Goal: Task Accomplishment & Management: Complete application form

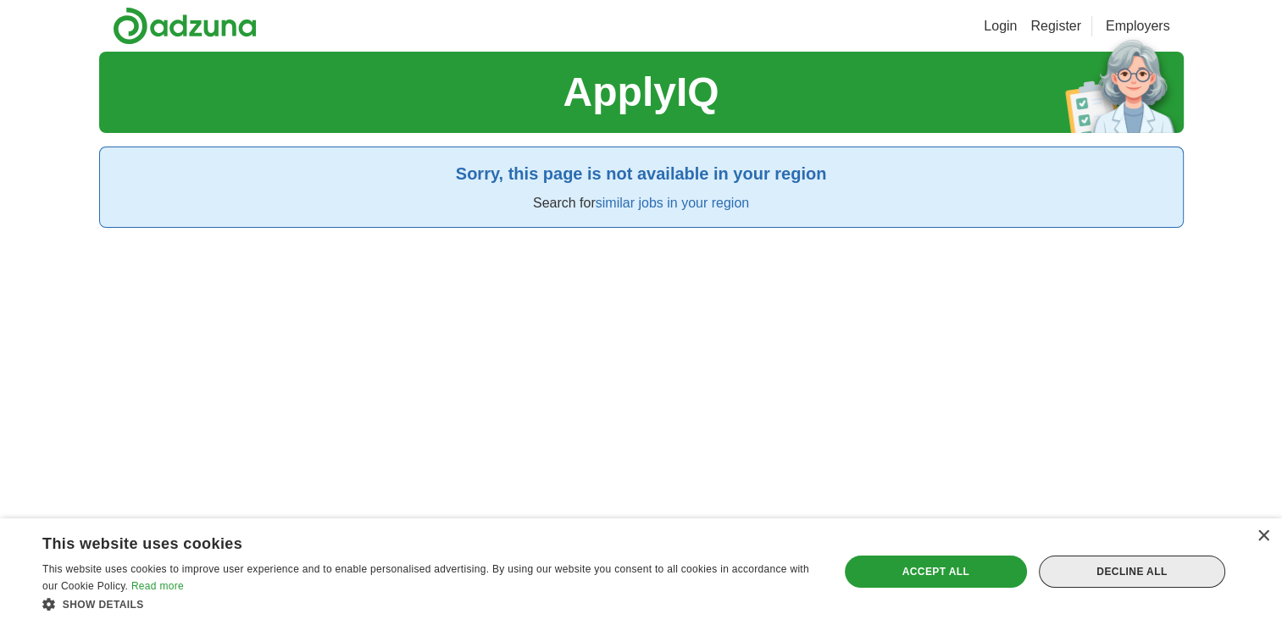
click at [1173, 571] on div "Decline all" at bounding box center [1132, 572] width 186 height 32
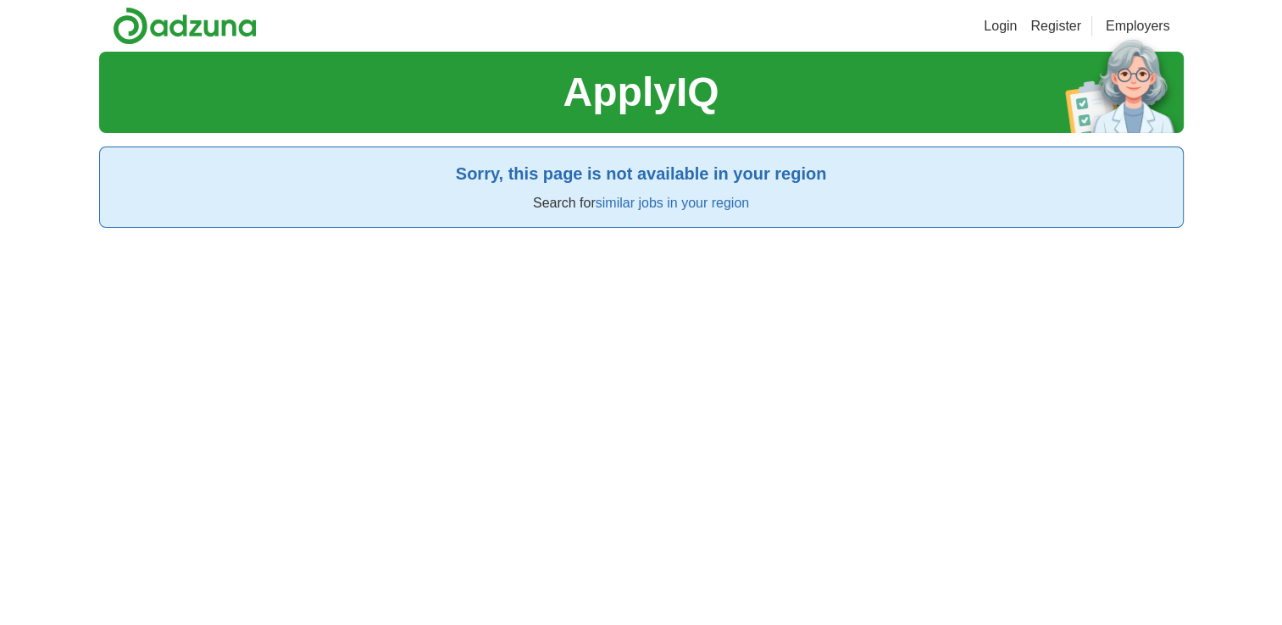
click at [1034, 22] on link "Register" at bounding box center [1055, 26] width 51 height 20
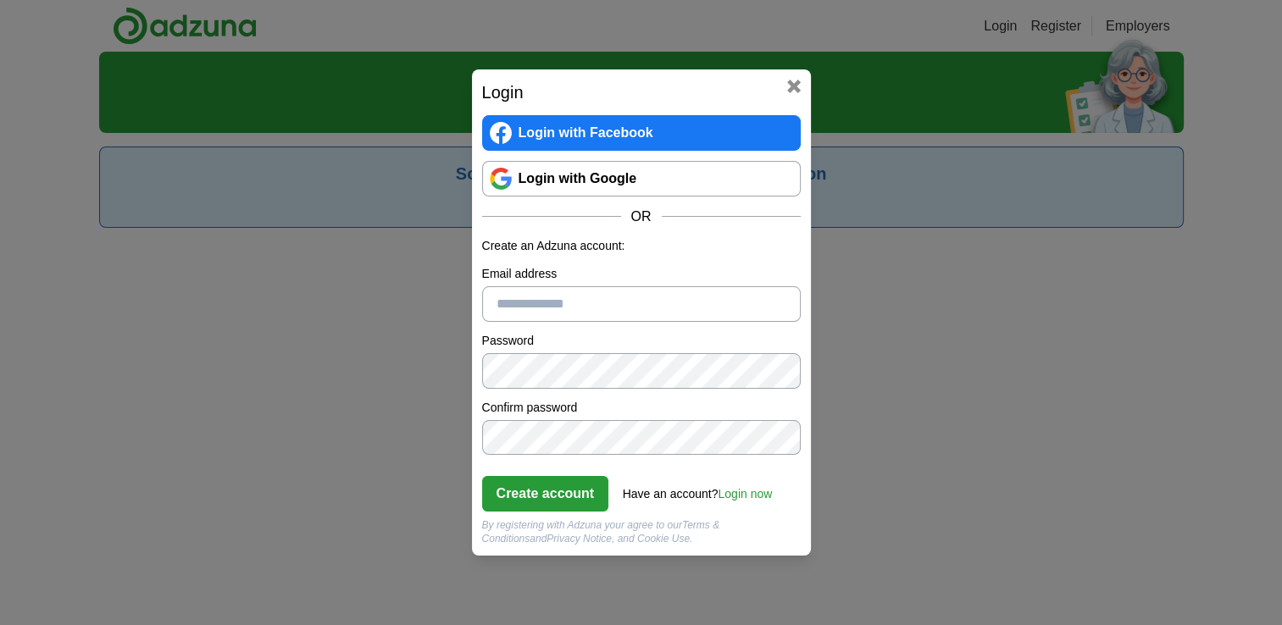
click at [657, 178] on link "Login with Google" at bounding box center [641, 179] width 319 height 36
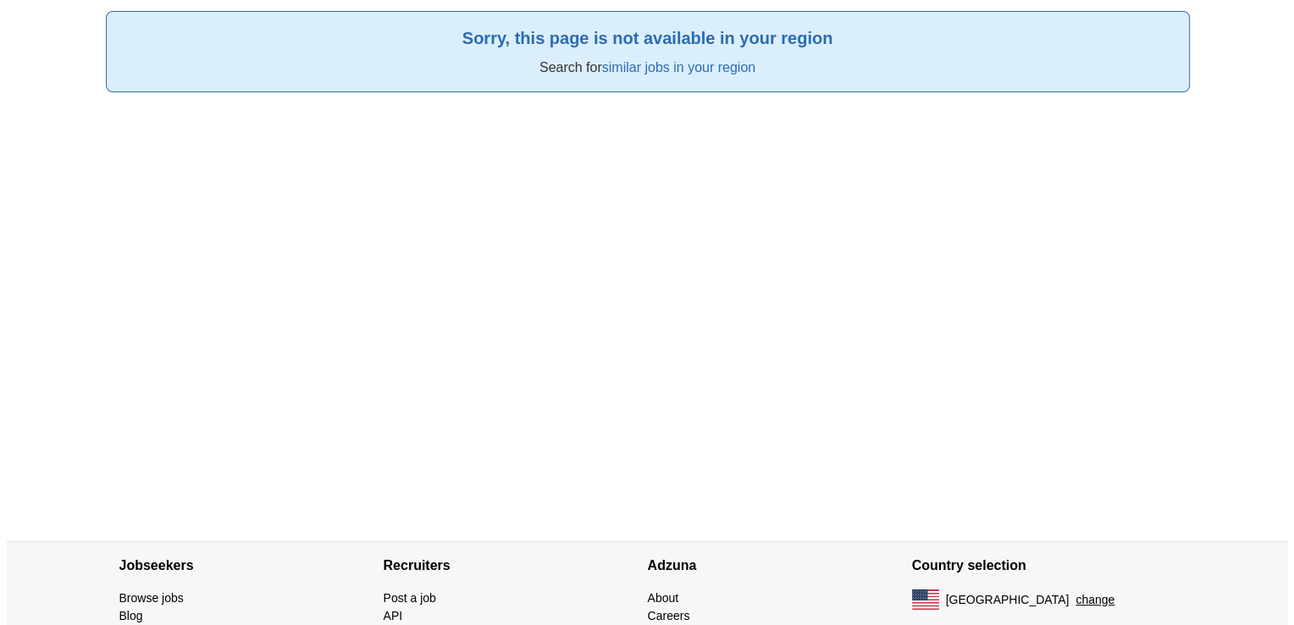
scroll to position [223, 0]
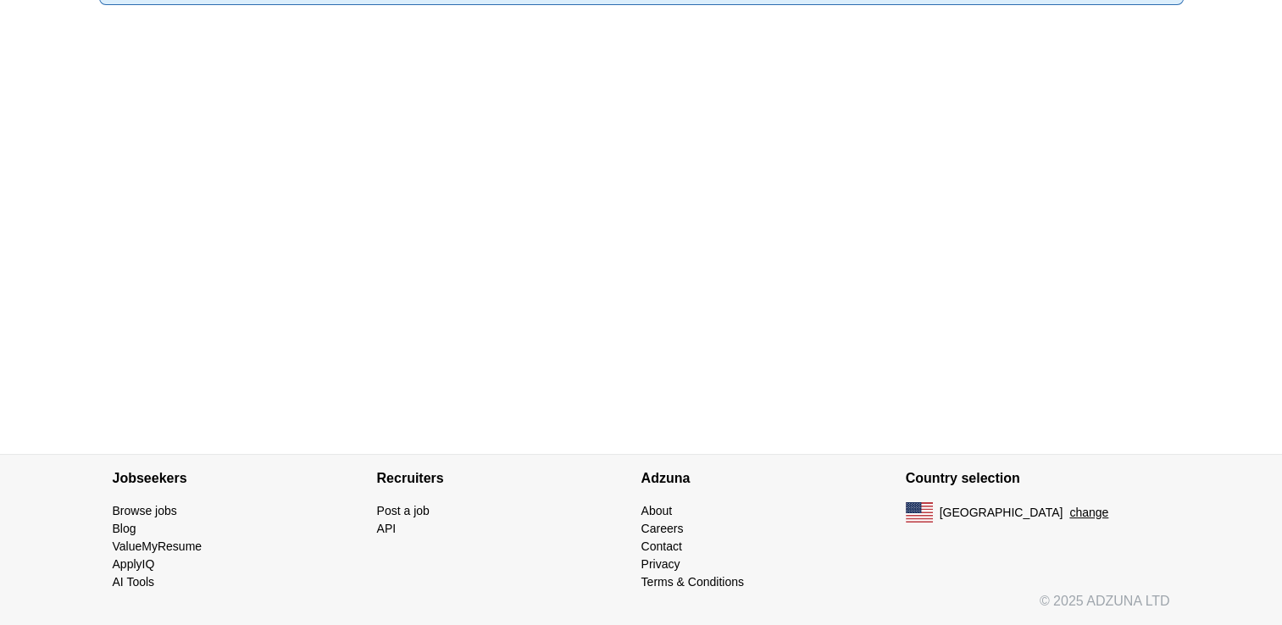
click at [1069, 515] on button "change" at bounding box center [1088, 513] width 39 height 18
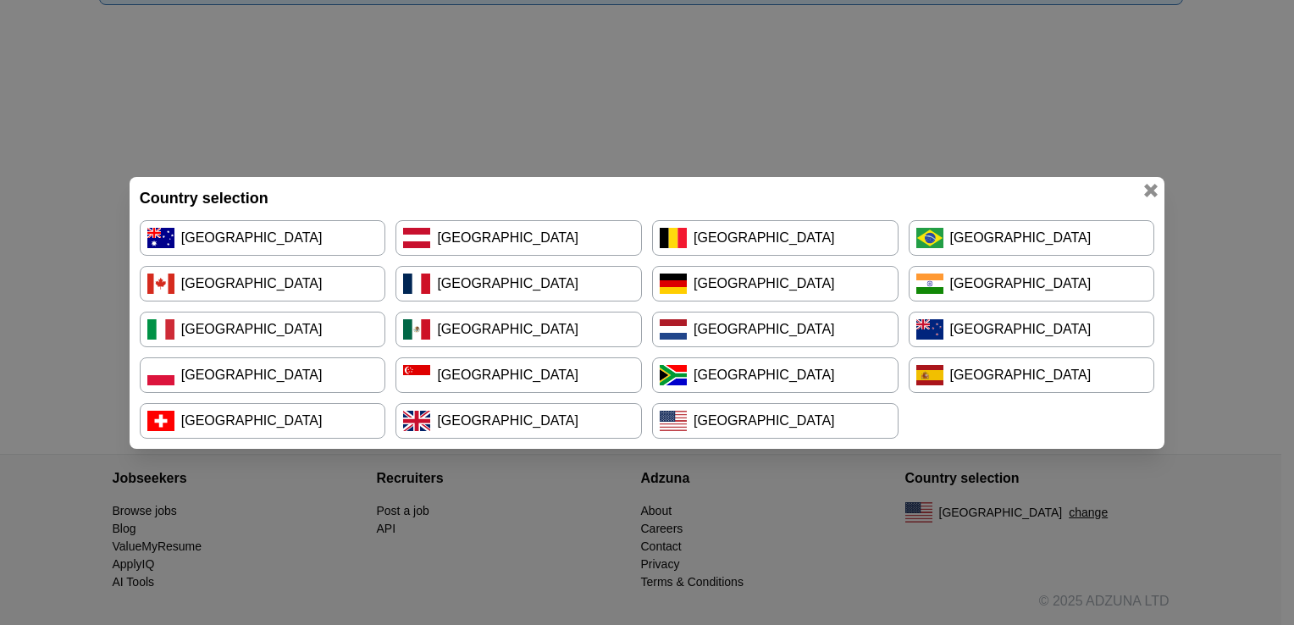
click at [949, 285] on link "[GEOGRAPHIC_DATA]" at bounding box center [1032, 284] width 247 height 36
